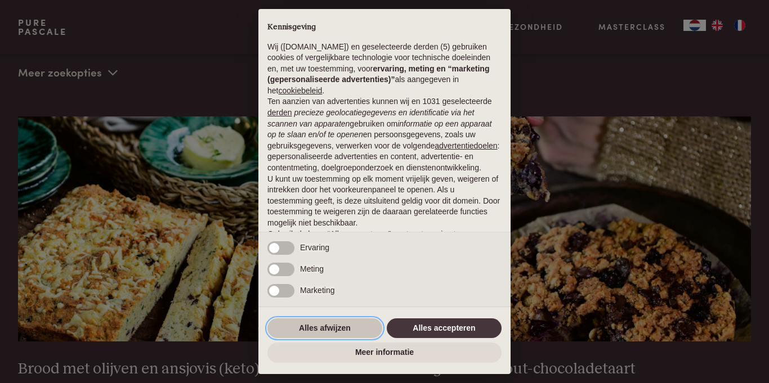
click at [336, 324] on button "Alles afwijzen" at bounding box center [324, 329] width 115 height 20
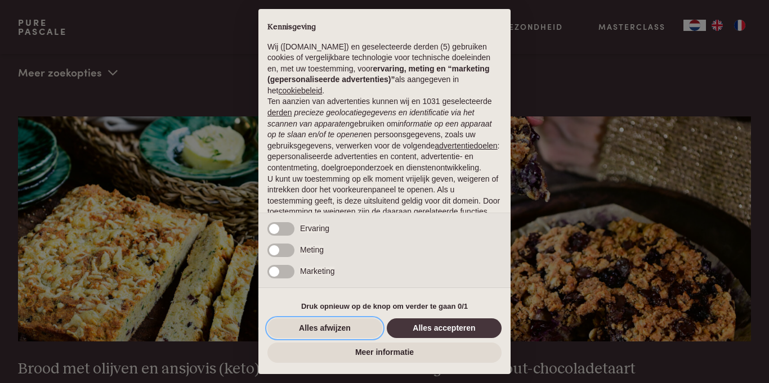
scroll to position [69, 0]
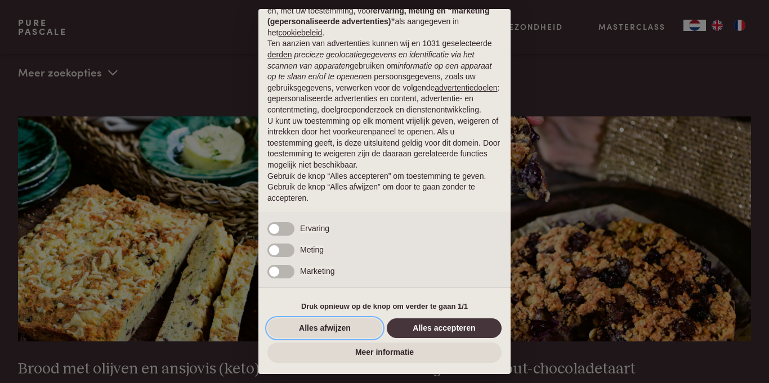
click at [336, 326] on button "Alles afwijzen" at bounding box center [324, 329] width 115 height 20
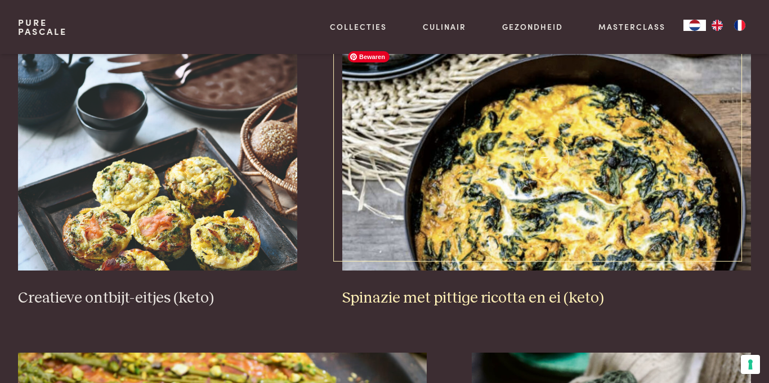
scroll to position [646, 0]
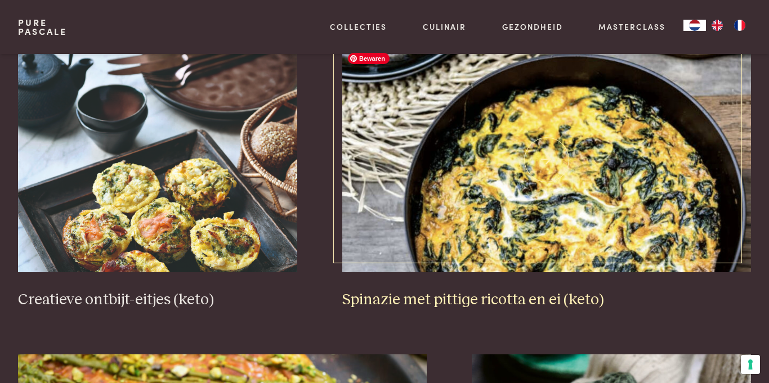
click at [519, 245] on img at bounding box center [546, 159] width 409 height 225
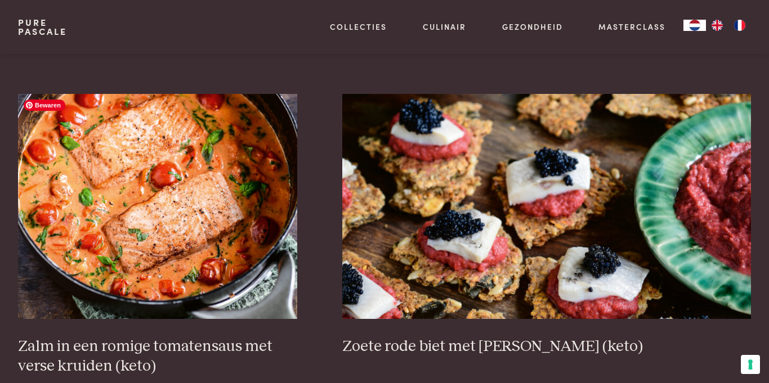
scroll to position [1535, 0]
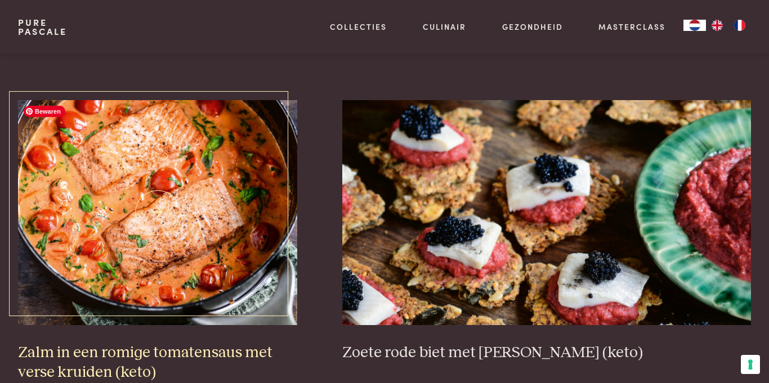
click at [137, 180] on img at bounding box center [157, 212] width 279 height 225
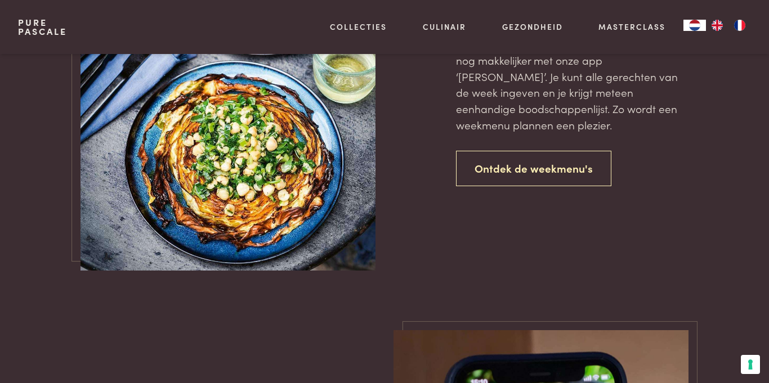
scroll to position [2535, 0]
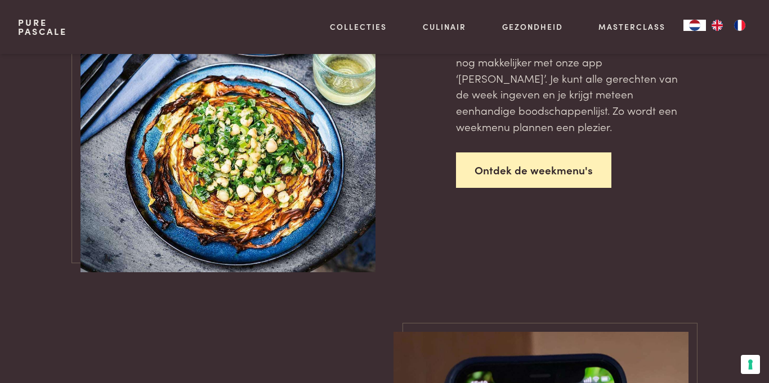
click at [493, 187] on link "Ontdek de weekmenu's" at bounding box center [533, 170] width 155 height 35
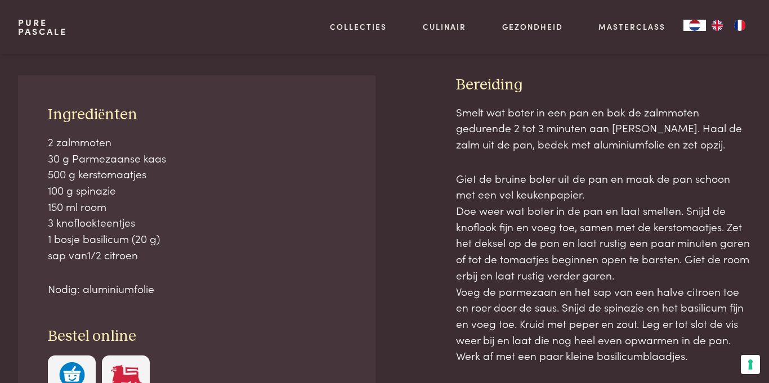
scroll to position [451, 0]
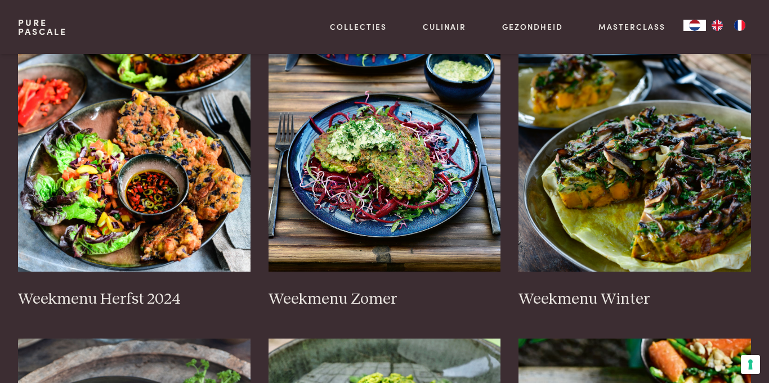
scroll to position [264, 0]
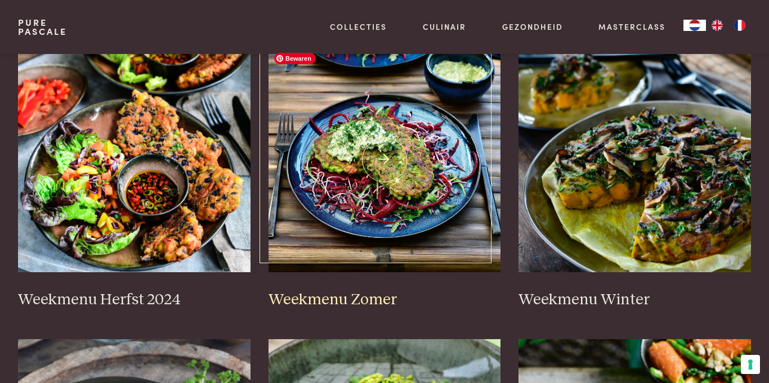
click at [435, 184] on img at bounding box center [385, 159] width 232 height 225
